Goal: Task Accomplishment & Management: Manage account settings

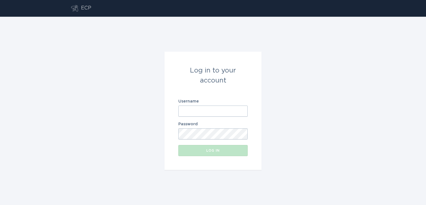
click at [198, 111] on input "Username" at bounding box center [212, 110] width 69 height 11
paste input "[EMAIL_ADDRESS][DOMAIN_NAME]"
type input "[EMAIL_ADDRESS][DOMAIN_NAME]"
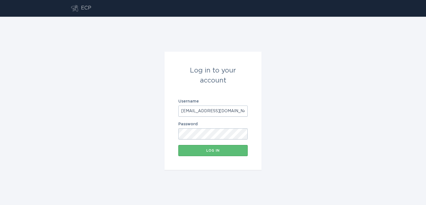
scroll to position [0, 3]
click at [210, 151] on div "Log in" at bounding box center [213, 150] width 64 height 3
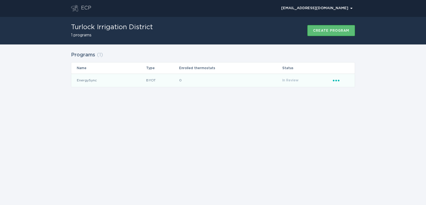
click at [333, 80] on icon "Ellipsis" at bounding box center [337, 79] width 8 height 5
click at [296, 81] on span "In Review" at bounding box center [290, 79] width 16 height 3
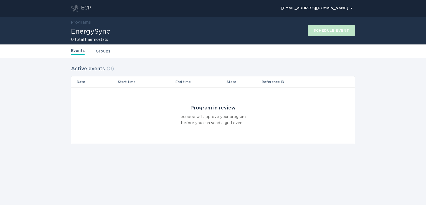
click at [103, 50] on link "Groups" at bounding box center [103, 51] width 14 height 6
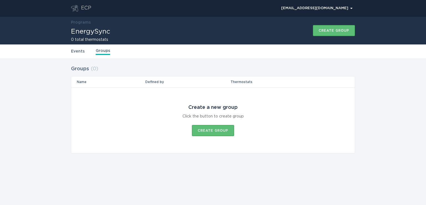
click at [88, 31] on h1 "EnergySync" at bounding box center [90, 31] width 39 height 7
click at [77, 51] on link "Events" at bounding box center [78, 51] width 14 height 6
click at [82, 33] on h1 "EnergySync" at bounding box center [90, 31] width 39 height 7
click at [332, 7] on div "[EMAIL_ADDRESS][DOMAIN_NAME] Chevron" at bounding box center [316, 8] width 71 height 3
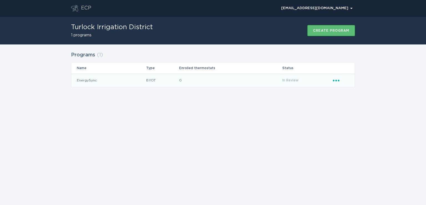
click at [286, 79] on span "In Review" at bounding box center [290, 79] width 16 height 3
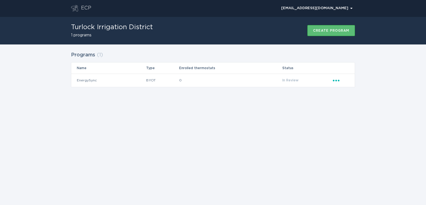
drag, startPoint x: 335, startPoint y: 81, endPoint x: 316, endPoint y: 100, distance: 26.7
click at [316, 100] on div "Programs ( 1 ) Name Type Enrolled thermostats Status EnergySync BYOT 0 In Revie…" at bounding box center [213, 72] width 426 height 57
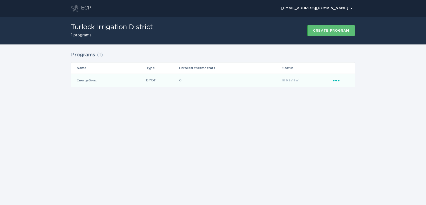
click at [336, 80] on icon "Popover menu" at bounding box center [336, 81] width 7 height 2
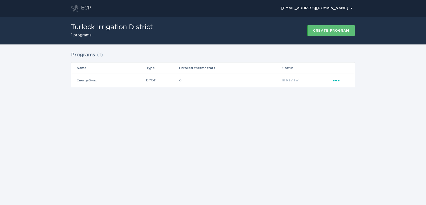
drag, startPoint x: 88, startPoint y: 81, endPoint x: 284, endPoint y: 144, distance: 205.6
click at [288, 147] on div "ECP [EMAIL_ADDRESS][DOMAIN_NAME] Chevron Turlock Irrigation District 1 programs…" at bounding box center [213, 102] width 426 height 205
click at [343, 7] on div "[EMAIL_ADDRESS][DOMAIN_NAME] Chevron" at bounding box center [316, 8] width 71 height 3
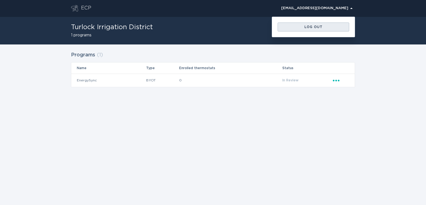
click at [317, 25] on div "Log out" at bounding box center [313, 26] width 66 height 3
